Goal: Transaction & Acquisition: Purchase product/service

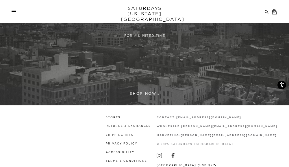
scroll to position [126, 0]
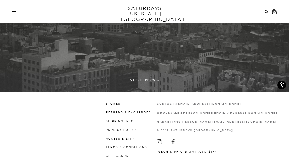
click at [149, 79] on link at bounding box center [144, 3] width 289 height 177
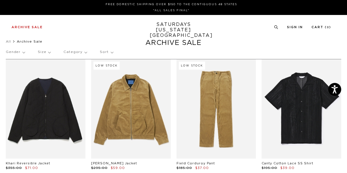
click at [283, 49] on div "Gender Size Category Sort" at bounding box center [174, 52] width 336 height 13
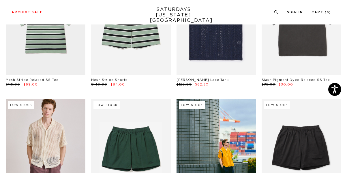
scroll to position [208, 0]
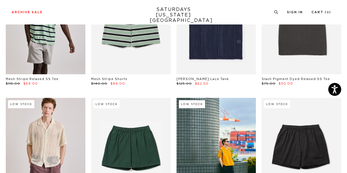
click at [65, 49] on link at bounding box center [46, 25] width 80 height 100
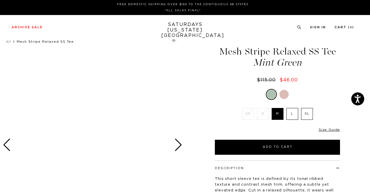
click at [282, 93] on div at bounding box center [284, 94] width 9 height 9
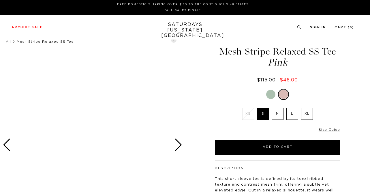
click at [310, 112] on label "XL" at bounding box center [307, 114] width 12 height 12
click at [0, 0] on input "XL" at bounding box center [0, 0] width 0 height 0
click at [222, 34] on div "Archive Sale Men's Tees Shirts Shorts Swim Knitwear Pants Sweats Women's" at bounding box center [185, 27] width 370 height 25
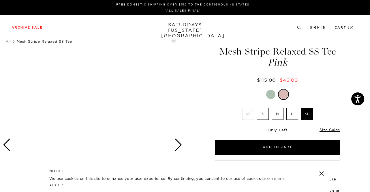
click at [100, 28] on div "Archive Sale Men's Tees Shirts Shorts Swim Knitwear Pants Sweats" at bounding box center [183, 27] width 343 height 5
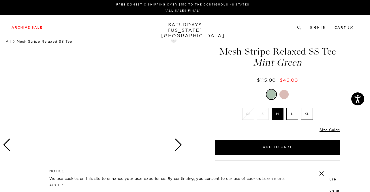
click at [8, 42] on link "All" at bounding box center [8, 41] width 5 height 4
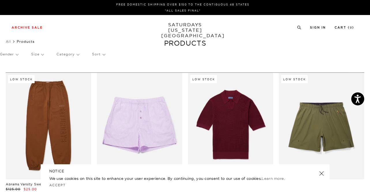
click at [322, 54] on div "Gender Size Category Sort" at bounding box center [185, 54] width 370 height 13
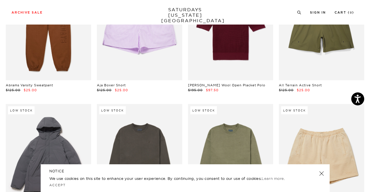
scroll to position [112, 0]
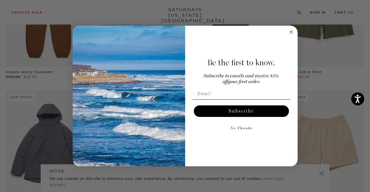
click at [289, 31] on circle "Close dialog" at bounding box center [291, 32] width 7 height 7
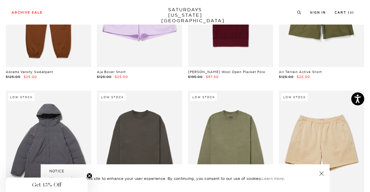
click at [320, 170] on h5 "NOTICE" at bounding box center [185, 170] width 272 height 5
click at [322, 171] on link at bounding box center [321, 173] width 8 height 8
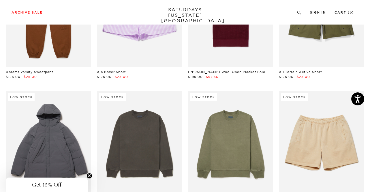
scroll to position [0, 0]
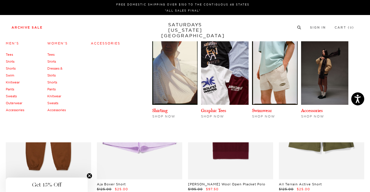
click at [13, 103] on link "Outerwear" at bounding box center [14, 103] width 16 height 4
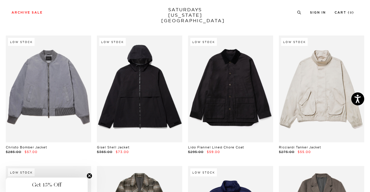
scroll to position [547, 0]
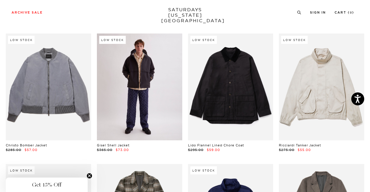
click at [132, 107] on link at bounding box center [139, 86] width 85 height 107
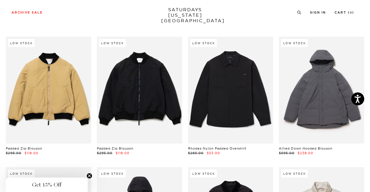
scroll to position [415, 0]
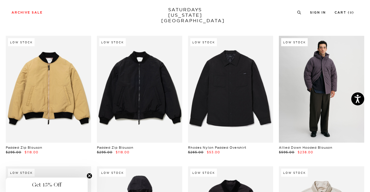
click at [319, 93] on link at bounding box center [321, 89] width 85 height 107
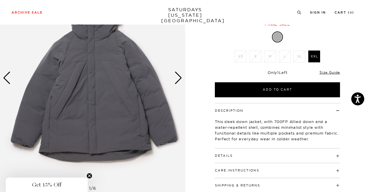
scroll to position [66, 0]
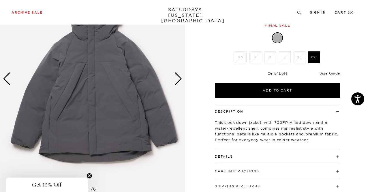
click at [181, 78] on div "Next slide" at bounding box center [179, 78] width 8 height 13
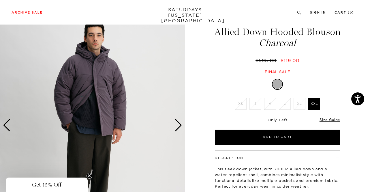
scroll to position [20, 0]
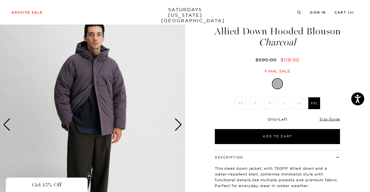
click at [178, 127] on div "Next slide" at bounding box center [179, 124] width 8 height 13
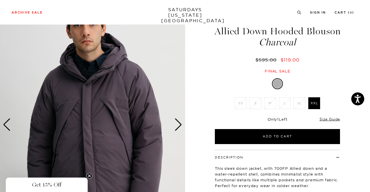
click at [178, 127] on div "Next slide" at bounding box center [179, 124] width 8 height 13
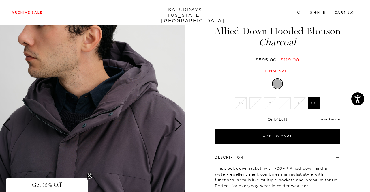
click at [178, 127] on div "Next slide" at bounding box center [179, 124] width 8 height 13
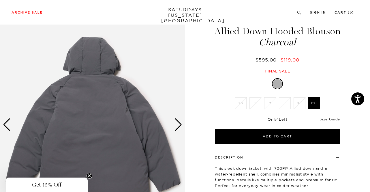
click at [8, 126] on div "Previous slide" at bounding box center [7, 124] width 8 height 13
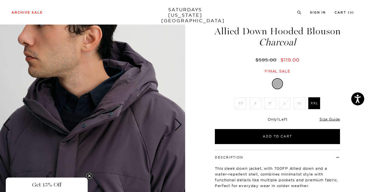
click at [176, 126] on div "Next slide" at bounding box center [179, 124] width 8 height 13
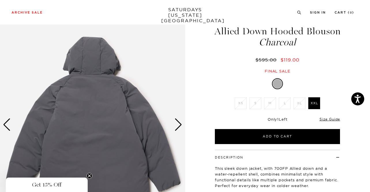
click at [176, 126] on div "Next slide" at bounding box center [179, 124] width 8 height 13
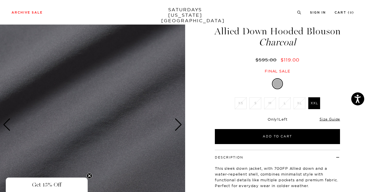
click at [176, 126] on div "Next slide" at bounding box center [179, 124] width 8 height 13
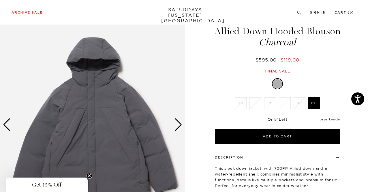
drag, startPoint x: 84, startPoint y: 10, endPoint x: 72, endPoint y: 10, distance: 12.1
click at [77, 10] on div "Archive Sale Men's Tees Shirts Shorts Swim Knitwear Pants Sweats" at bounding box center [183, 12] width 343 height 5
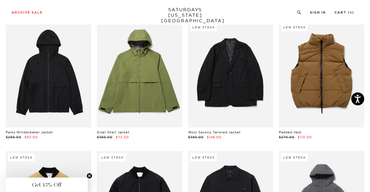
scroll to position [295, 0]
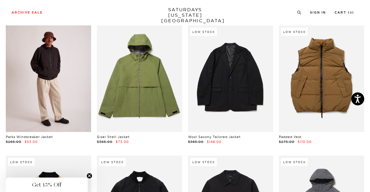
click at [67, 85] on link at bounding box center [48, 78] width 85 height 107
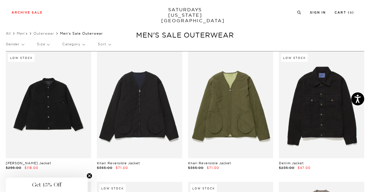
scroll to position [4, 0]
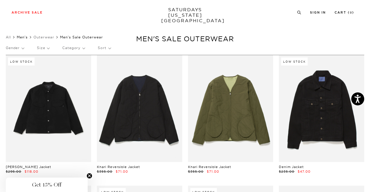
click at [23, 37] on link "Men's" at bounding box center [22, 37] width 11 height 4
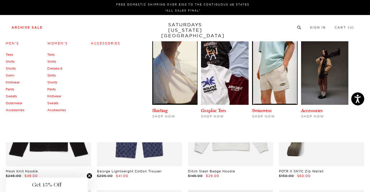
click at [12, 91] on link "Pants" at bounding box center [10, 89] width 8 height 4
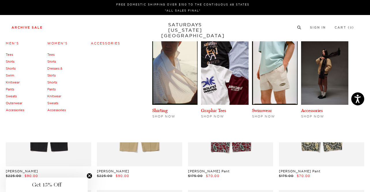
click at [17, 103] on link "Outerwear" at bounding box center [14, 103] width 16 height 4
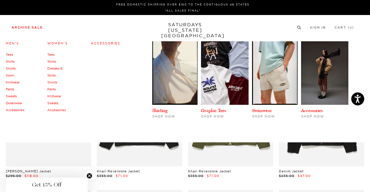
click at [18, 109] on link "Accessories" at bounding box center [15, 110] width 18 height 4
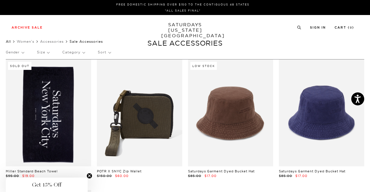
click at [9, 43] on link "All" at bounding box center [8, 41] width 5 height 4
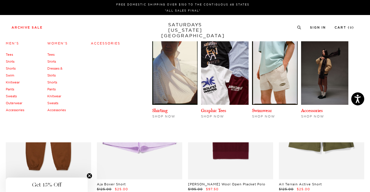
click at [10, 111] on link "Accessories" at bounding box center [15, 110] width 18 height 4
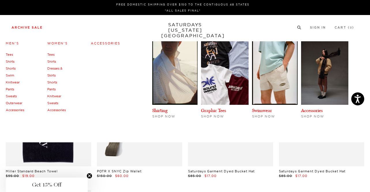
click at [10, 89] on link "Pants" at bounding box center [10, 89] width 8 height 4
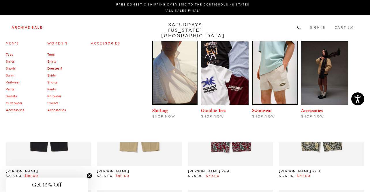
click at [10, 82] on link "Knitwear" at bounding box center [13, 82] width 14 height 4
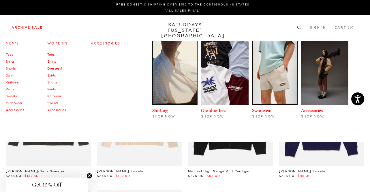
click at [12, 76] on link "Swim" at bounding box center [10, 75] width 8 height 4
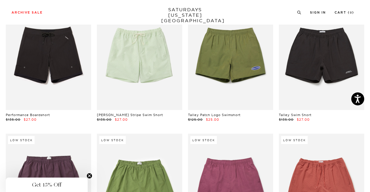
scroll to position [164, 0]
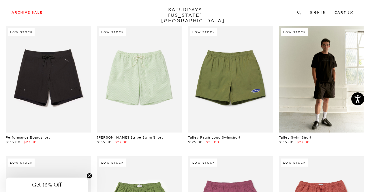
click at [324, 87] on link at bounding box center [321, 79] width 85 height 107
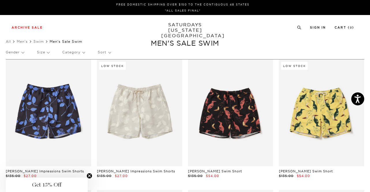
click at [49, 55] on p "Size" at bounding box center [43, 52] width 12 height 13
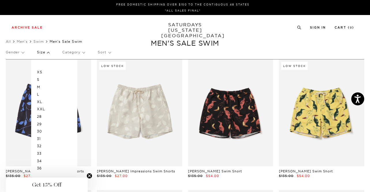
click at [41, 99] on p "XL" at bounding box center [54, 102] width 35 height 8
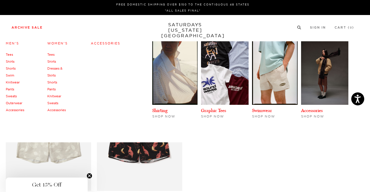
click at [9, 55] on link "Tees" at bounding box center [9, 55] width 7 height 4
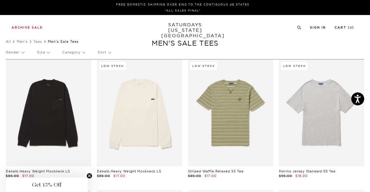
click at [49, 51] on p "Size" at bounding box center [43, 52] width 12 height 13
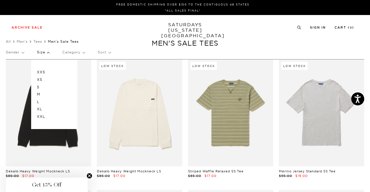
click at [41, 110] on p "XL" at bounding box center [54, 109] width 35 height 8
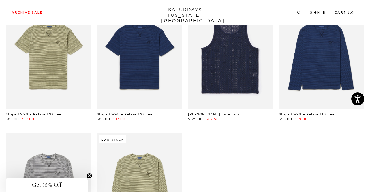
scroll to position [79, 0]
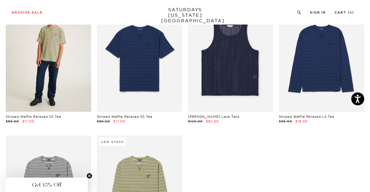
click at [57, 63] on link at bounding box center [48, 58] width 85 height 107
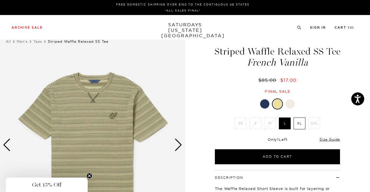
click at [178, 144] on div "Next slide" at bounding box center [179, 144] width 8 height 13
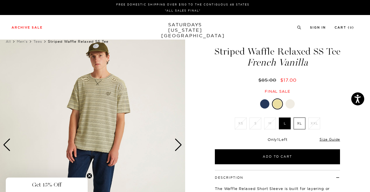
click at [178, 144] on div "Next slide" at bounding box center [179, 144] width 8 height 13
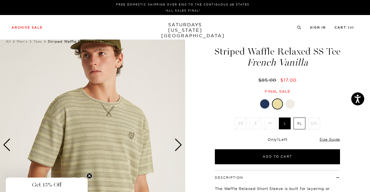
click at [178, 144] on div "Next slide" at bounding box center [179, 144] width 8 height 13
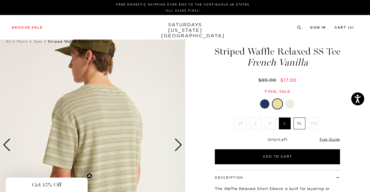
click at [178, 144] on div "Next slide" at bounding box center [179, 144] width 8 height 13
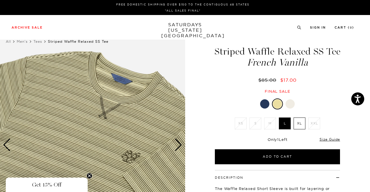
click at [262, 106] on div at bounding box center [264, 103] width 9 height 9
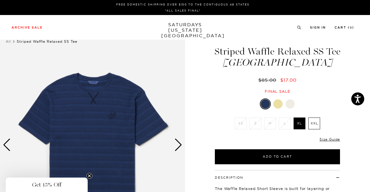
click at [180, 147] on div "Next slide" at bounding box center [179, 144] width 8 height 13
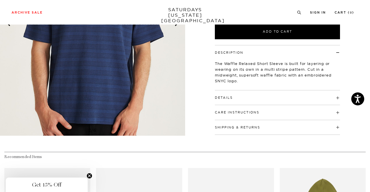
scroll to position [122, 0]
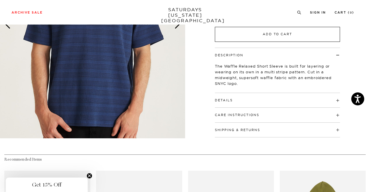
click at [287, 40] on button "Add to Cart" at bounding box center [277, 34] width 125 height 15
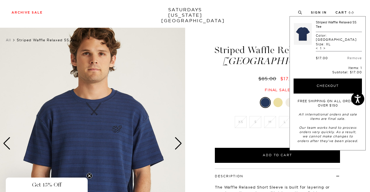
scroll to position [0, 0]
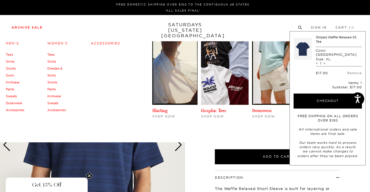
click at [9, 54] on link "Tees" at bounding box center [9, 55] width 7 height 4
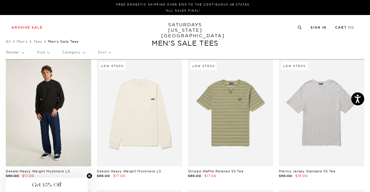
click at [70, 102] on link at bounding box center [48, 112] width 85 height 107
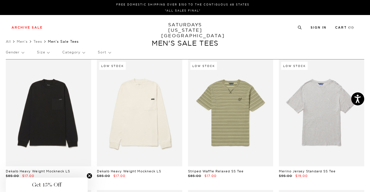
click at [186, 28] on link "SATURDAYS [US_STATE][GEOGRAPHIC_DATA]" at bounding box center [185, 30] width 48 height 16
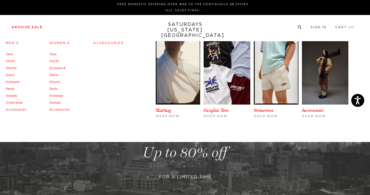
click at [102, 43] on link "Accessories" at bounding box center [108, 43] width 31 height 3
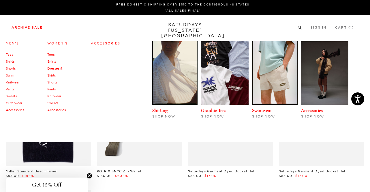
click at [12, 61] on link "Shirts" at bounding box center [10, 61] width 9 height 4
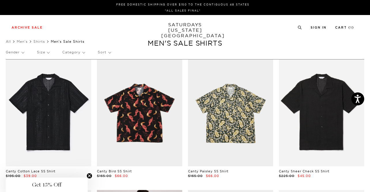
click at [48, 53] on p "Size" at bounding box center [43, 52] width 12 height 13
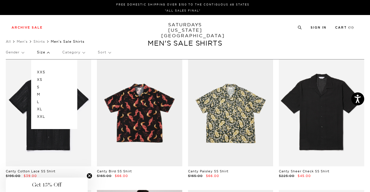
click at [39, 110] on p "XL" at bounding box center [54, 109] width 35 height 8
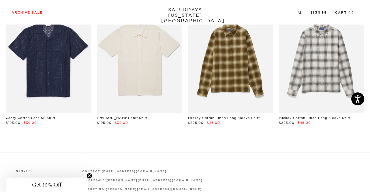
scroll to position [324, 0]
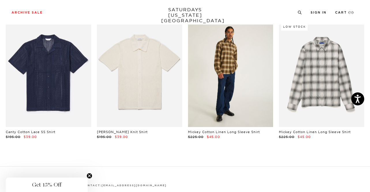
click at [257, 69] on link at bounding box center [230, 73] width 85 height 107
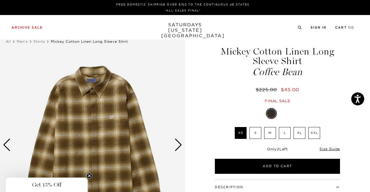
click at [297, 135] on label "XL" at bounding box center [300, 133] width 12 height 12
click at [0, 0] on input "XL" at bounding box center [0, 0] width 0 height 0
drag, startPoint x: 369, startPoint y: 47, endPoint x: 369, endPoint y: 67, distance: 19.9
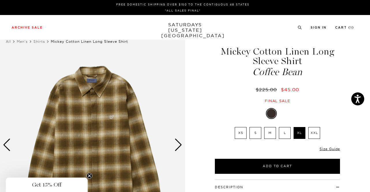
click at [218, 90] on div "$225.00 $45.00" at bounding box center [277, 90] width 127 height 6
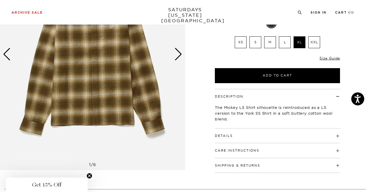
scroll to position [90, 3]
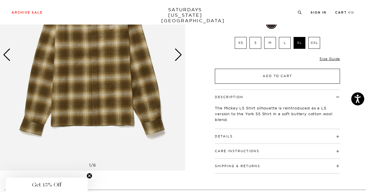
click at [284, 76] on button "Add to Cart" at bounding box center [277, 76] width 125 height 15
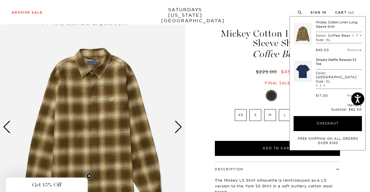
scroll to position [0, 3]
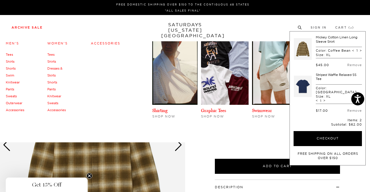
click at [12, 55] on link "Tees" at bounding box center [9, 55] width 7 height 4
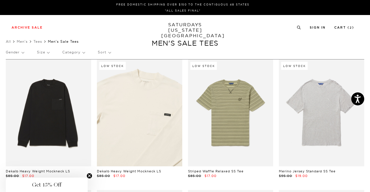
click at [122, 87] on link at bounding box center [139, 112] width 85 height 107
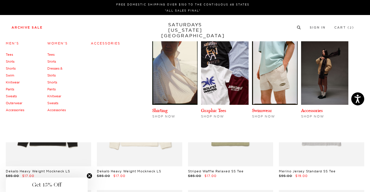
click at [12, 98] on link "Sweats" at bounding box center [11, 96] width 11 height 4
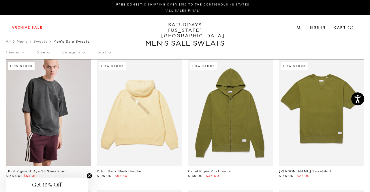
click at [48, 52] on p "Size" at bounding box center [43, 52] width 12 height 13
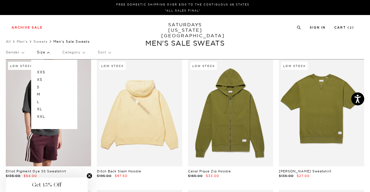
click at [41, 108] on p "XL" at bounding box center [54, 109] width 35 height 8
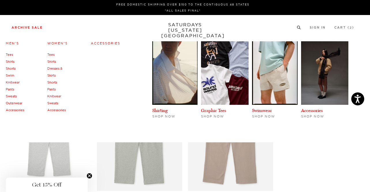
click at [20, 29] on link "Archive Sale" at bounding box center [27, 27] width 31 height 3
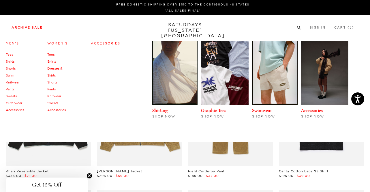
click at [11, 42] on link "Men's" at bounding box center [12, 43] width 13 height 4
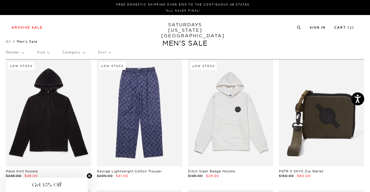
click at [48, 53] on p "Size" at bounding box center [43, 52] width 12 height 13
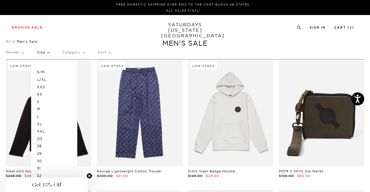
click at [118, 31] on div "Archive Sale Men's Tees Shirts Shorts Swim Knitwear Pants Sweats Women's" at bounding box center [185, 27] width 370 height 25
click at [164, 39] on div "Archive Sale Men's Tees Shirts Shorts Swim Knitwear Pants Sweats Women's" at bounding box center [185, 27] width 370 height 25
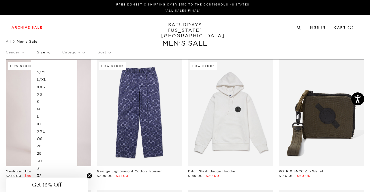
click at [83, 126] on link at bounding box center [48, 112] width 85 height 107
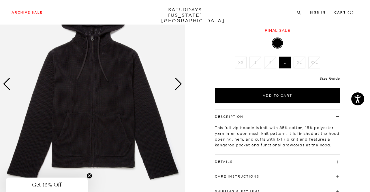
scroll to position [43, 0]
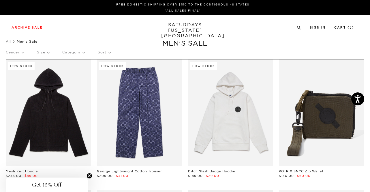
click at [48, 54] on p "Size" at bounding box center [43, 52] width 12 height 13
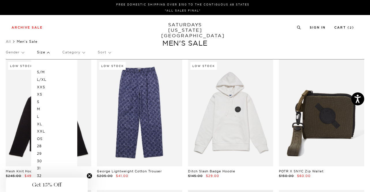
click at [45, 129] on p "XXL" at bounding box center [54, 132] width 35 height 8
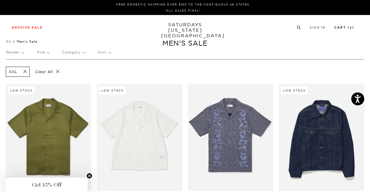
click at [344, 29] on link "Cart ( 2 )" at bounding box center [344, 27] width 20 height 3
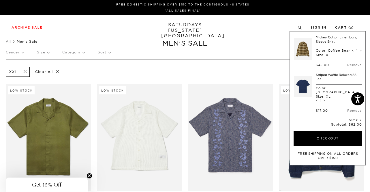
click at [225, 57] on div "Gender Size Category Sort" at bounding box center [185, 52] width 359 height 13
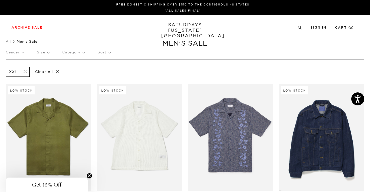
click at [26, 70] on span at bounding box center [23, 71] width 12 height 5
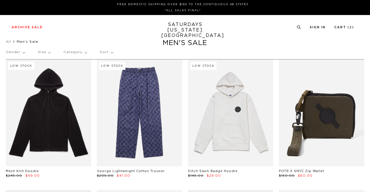
click at [48, 53] on p "Size" at bounding box center [44, 52] width 13 height 13
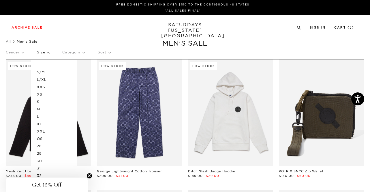
click at [40, 123] on p "XL" at bounding box center [54, 124] width 35 height 8
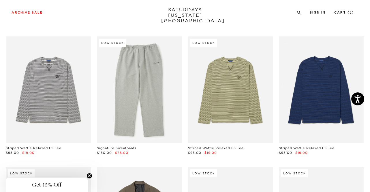
scroll to position [954, 0]
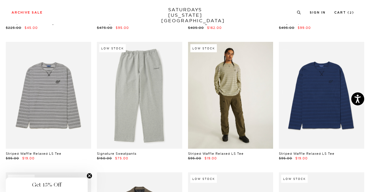
click at [222, 111] on link at bounding box center [230, 95] width 85 height 107
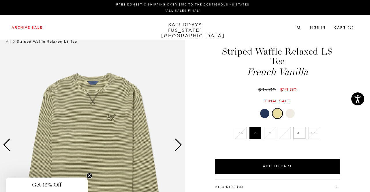
click at [300, 127] on label "XL" at bounding box center [300, 133] width 12 height 12
click at [0, 0] on input "XL" at bounding box center [0, 0] width 0 height 0
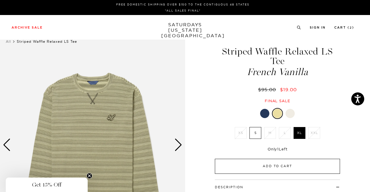
click at [300, 159] on button "Add to Cart" at bounding box center [277, 166] width 125 height 15
